Goal: Information Seeking & Learning: Learn about a topic

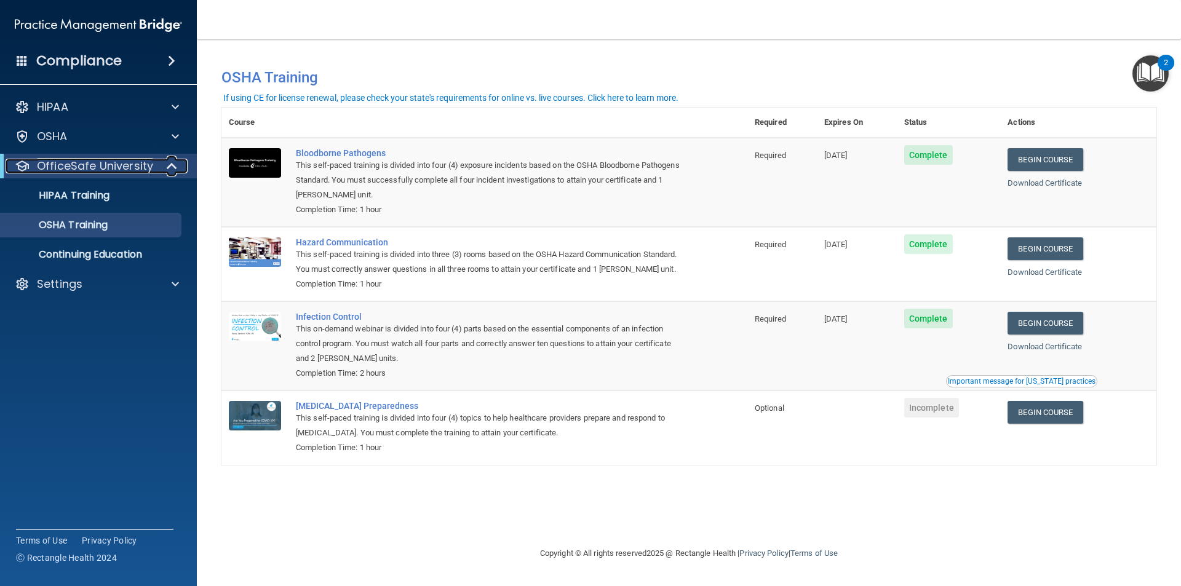
click at [116, 169] on p "OfficeSafe University" at bounding box center [95, 166] width 116 height 15
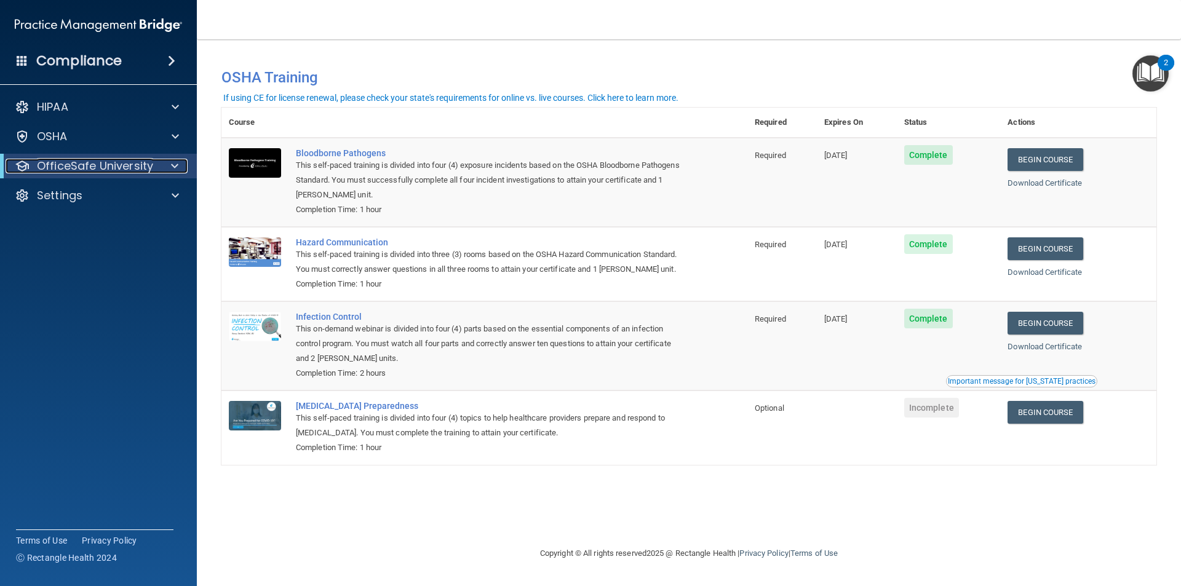
click at [116, 169] on p "OfficeSafe University" at bounding box center [95, 166] width 116 height 15
